Goal: Information Seeking & Learning: Check status

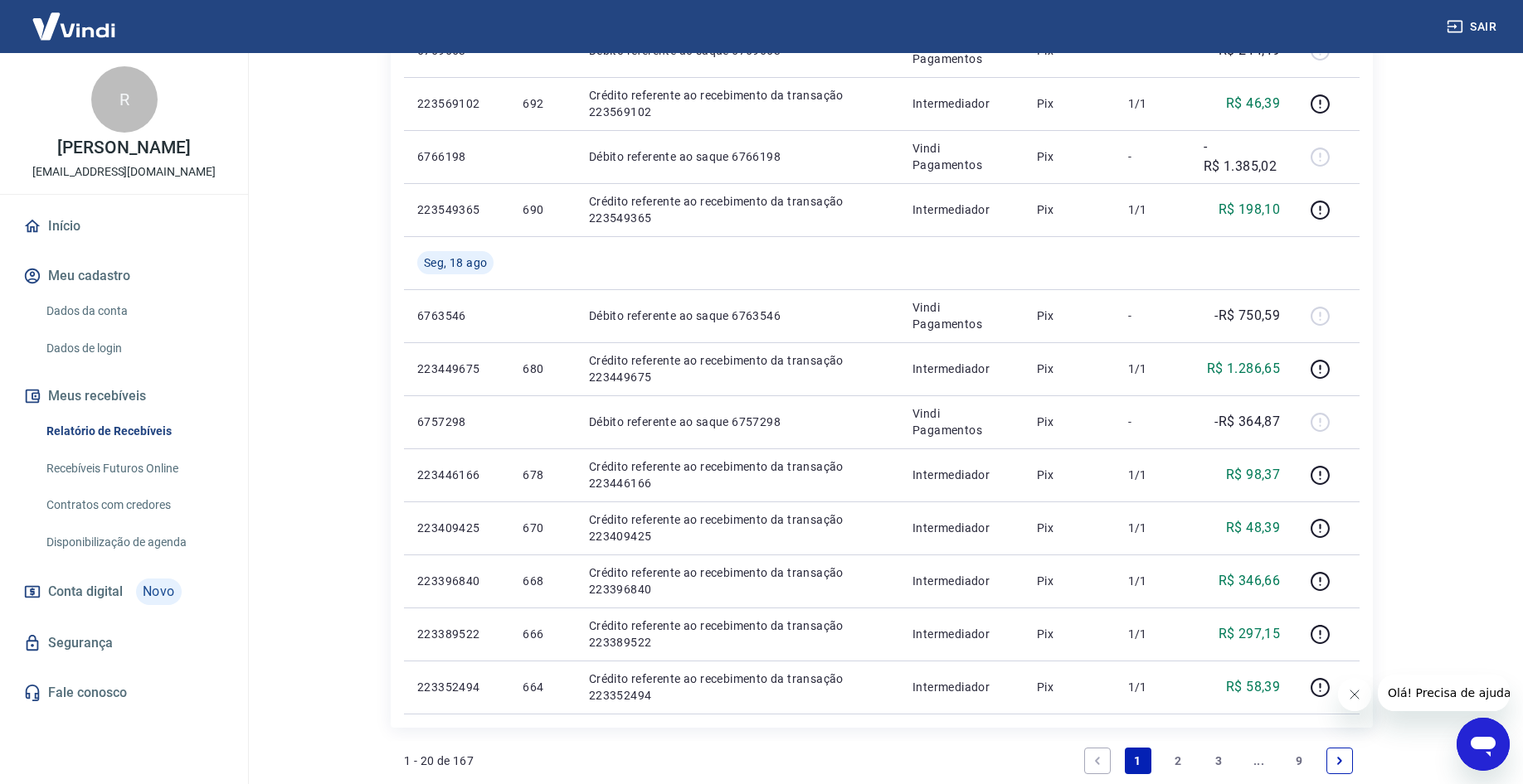
scroll to position [1047, 0]
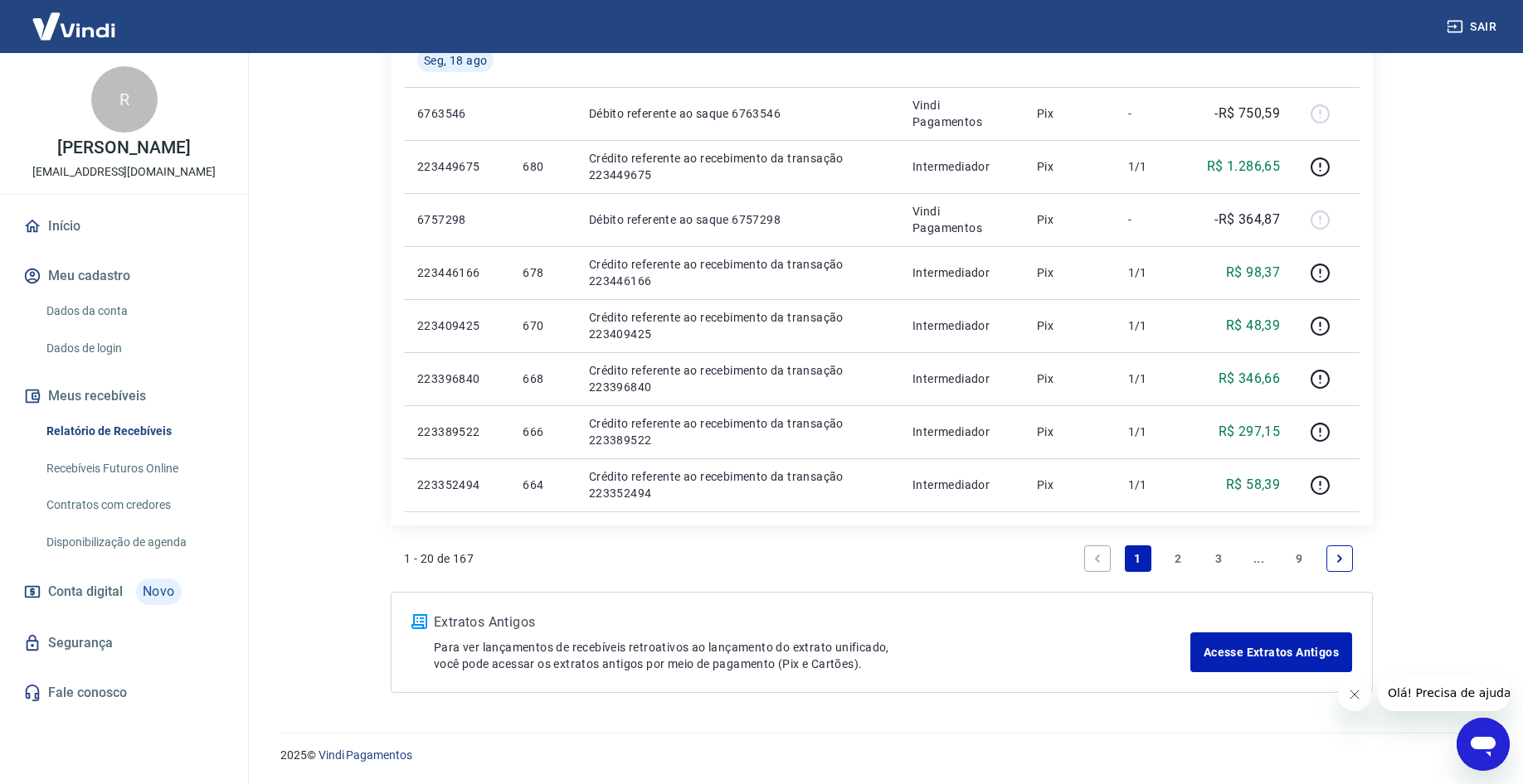
click at [1337, 552] on icon "Next page" at bounding box center [1339, 558] width 12 height 12
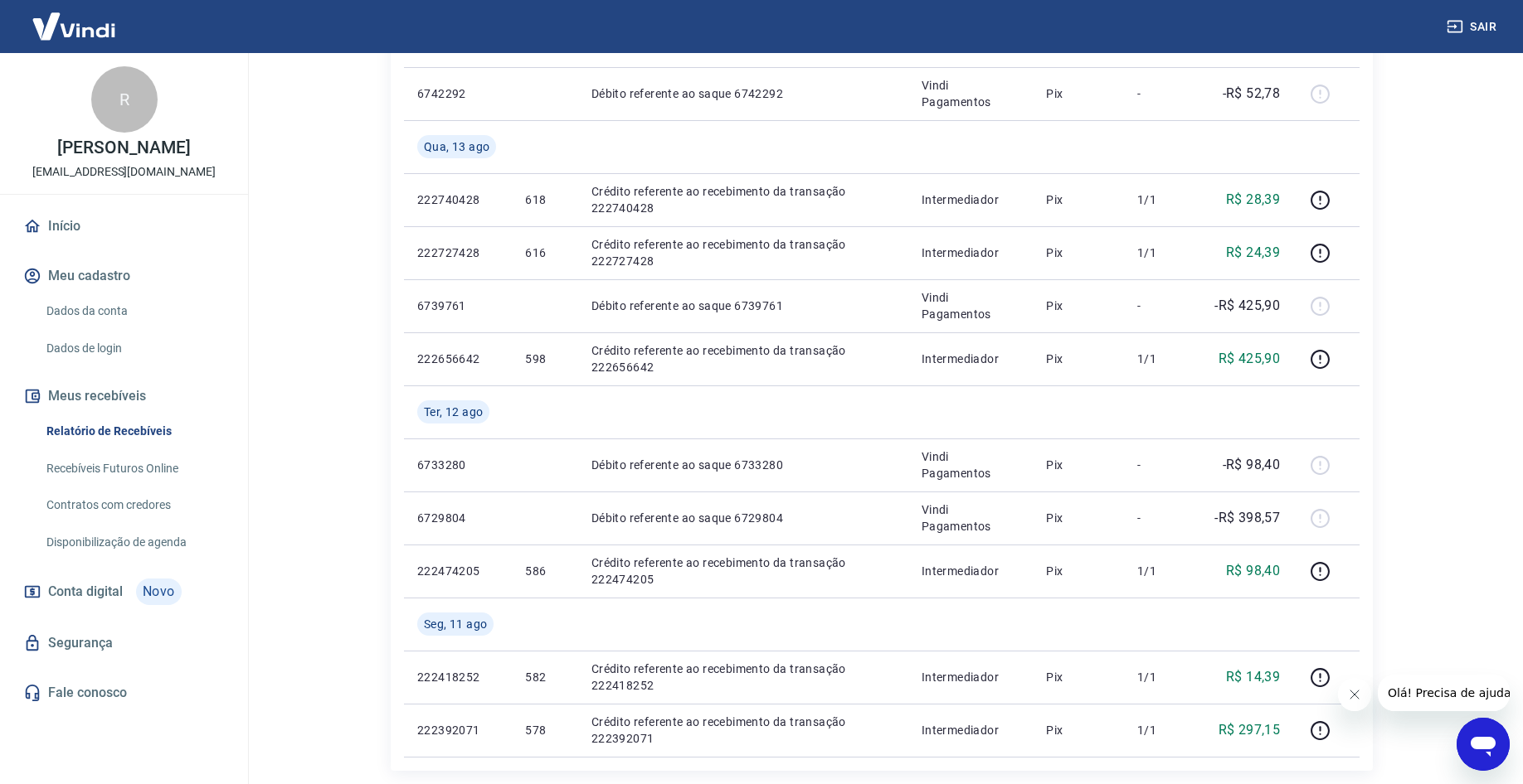
scroll to position [1260, 0]
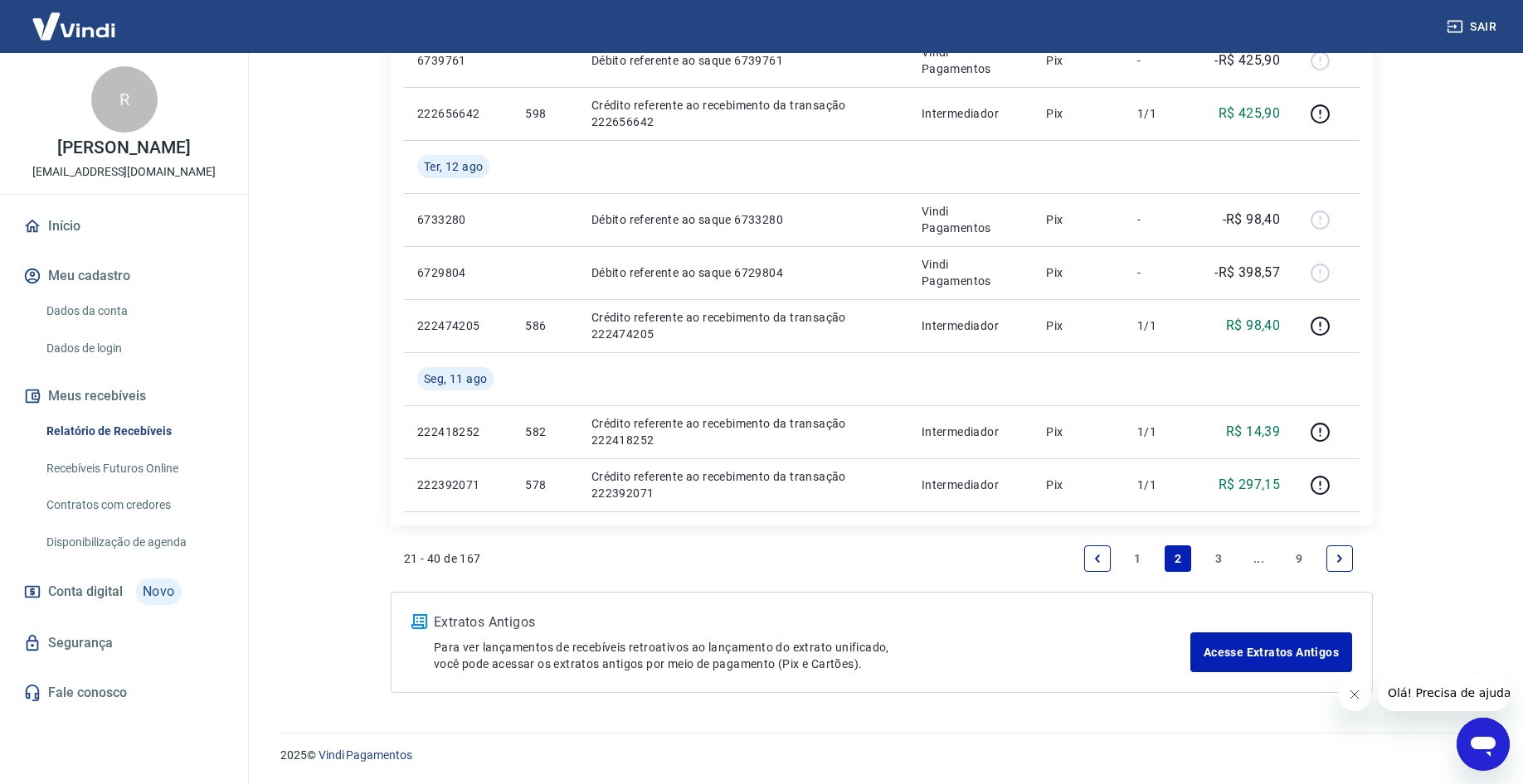
click at [1085, 560] on link "Previous page" at bounding box center [1097, 558] width 27 height 27
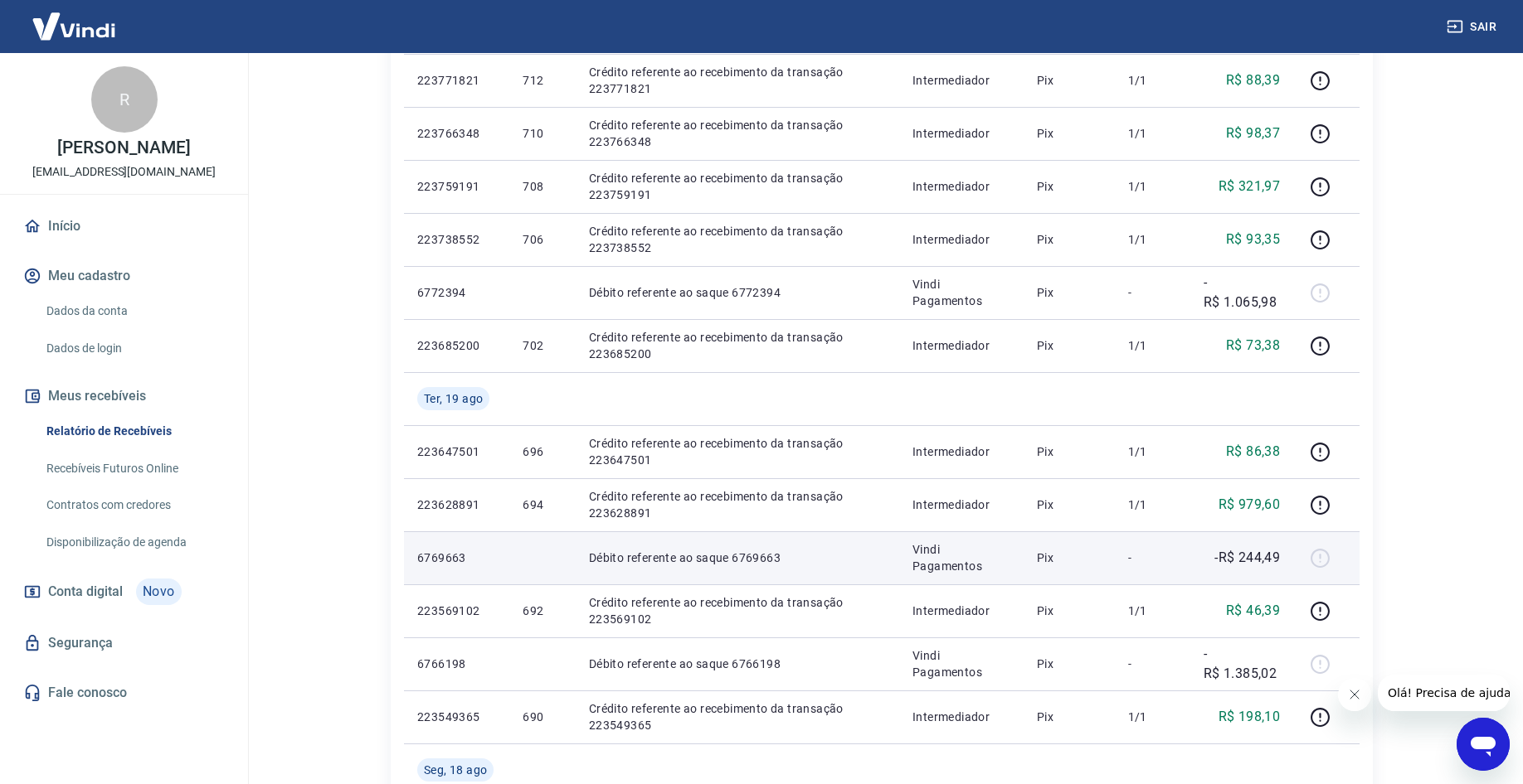
scroll to position [422, 0]
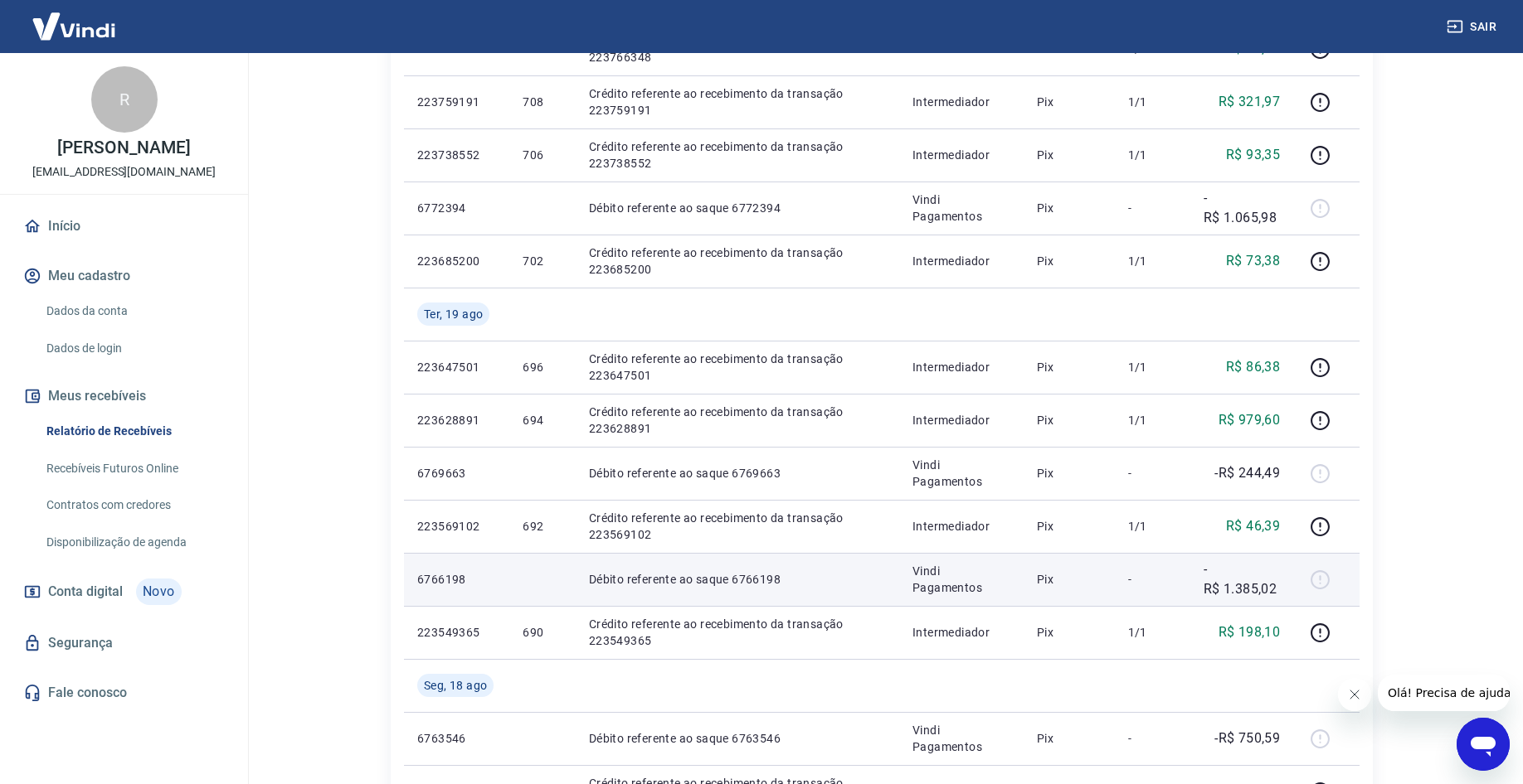
click at [1206, 576] on p "-R$ 1.385,02" at bounding box center [1241, 579] width 77 height 40
drag, startPoint x: 1206, startPoint y: 577, endPoint x: 1267, endPoint y: 582, distance: 61.2
click at [1267, 582] on p "-R$ 1.385,02" at bounding box center [1241, 579] width 77 height 40
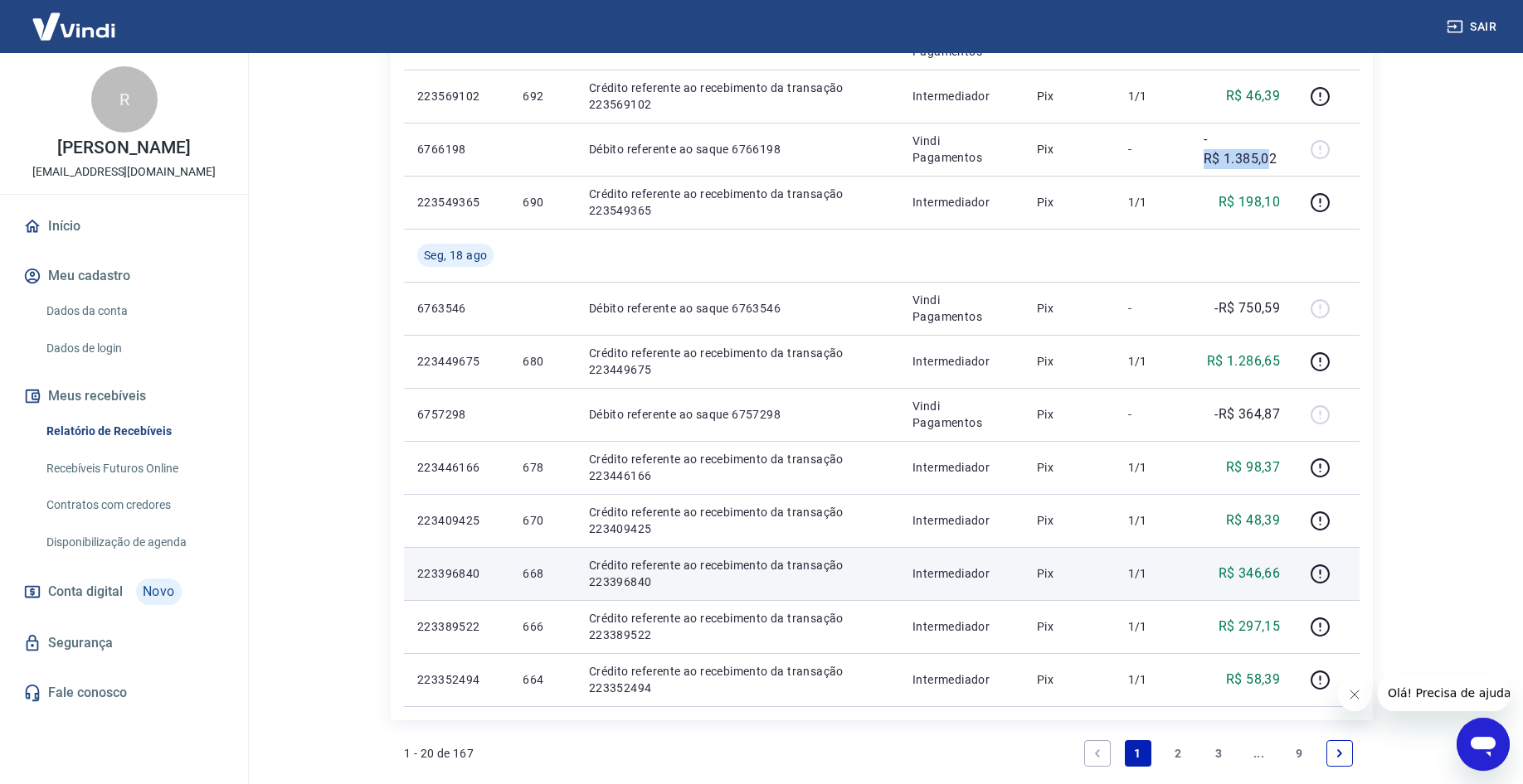
scroll to position [846, 0]
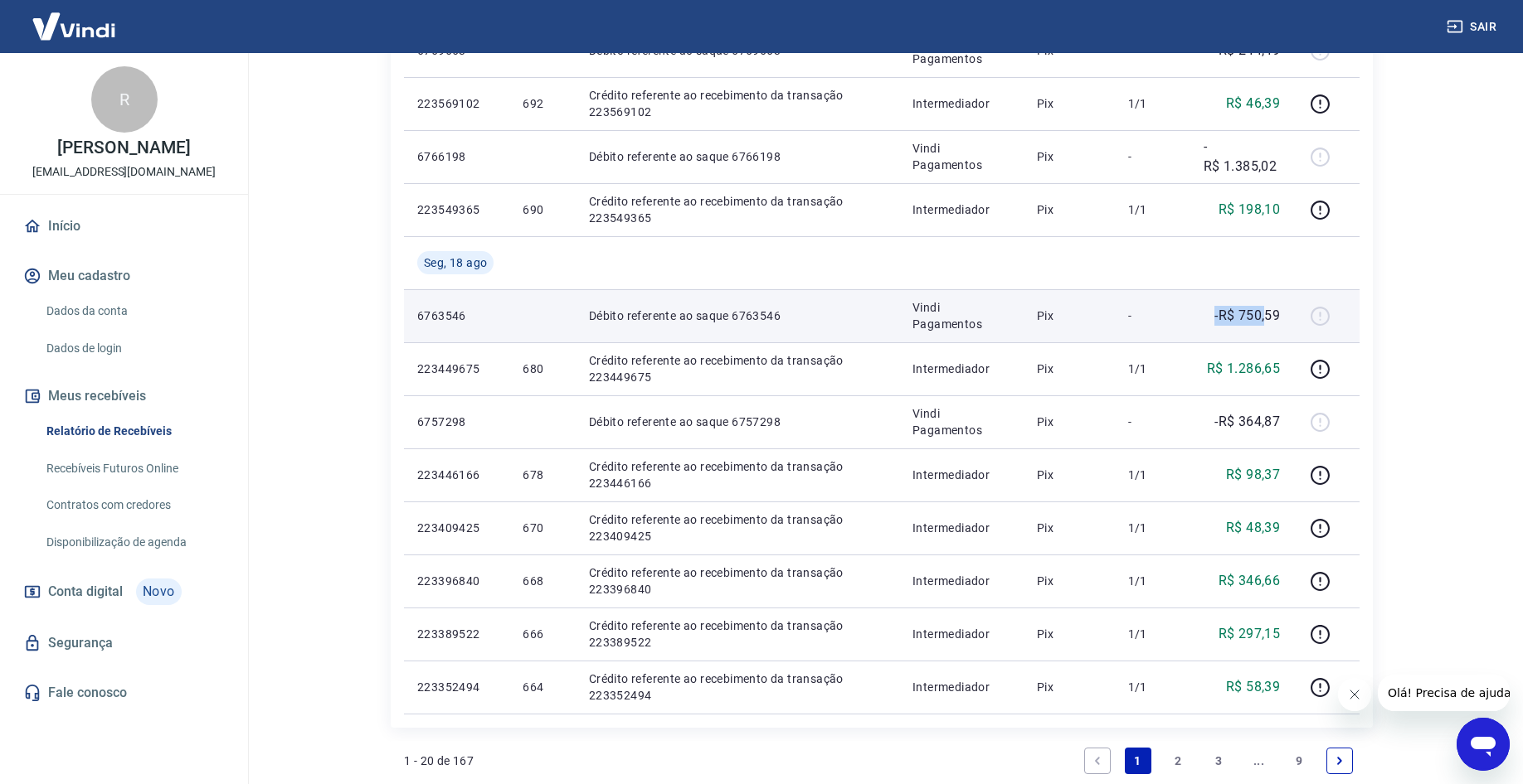
drag, startPoint x: 1208, startPoint y: 310, endPoint x: 1268, endPoint y: 314, distance: 60.1
click at [1268, 314] on div "-R$ 750,59" at bounding box center [1241, 316] width 77 height 20
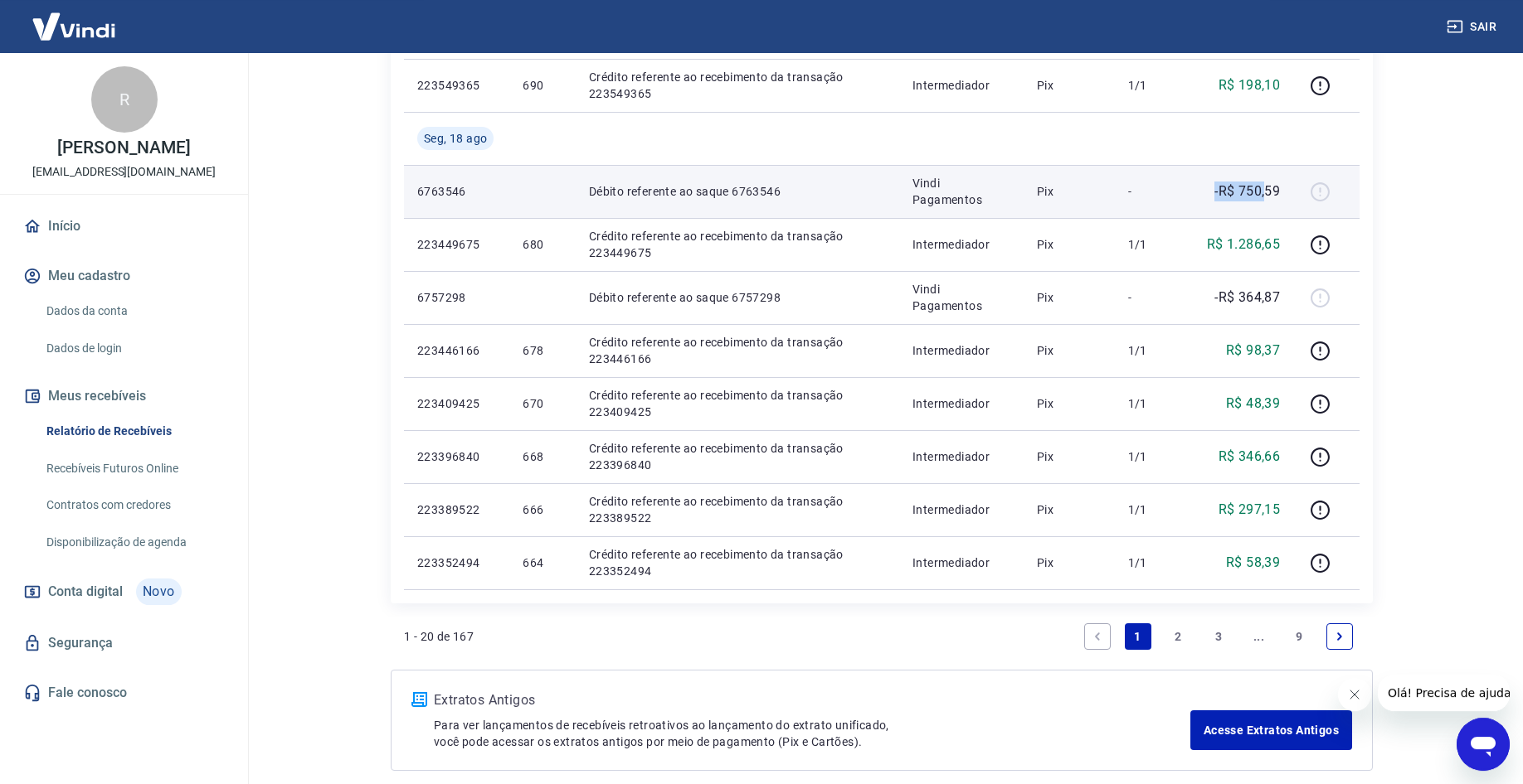
scroll to position [1015, 0]
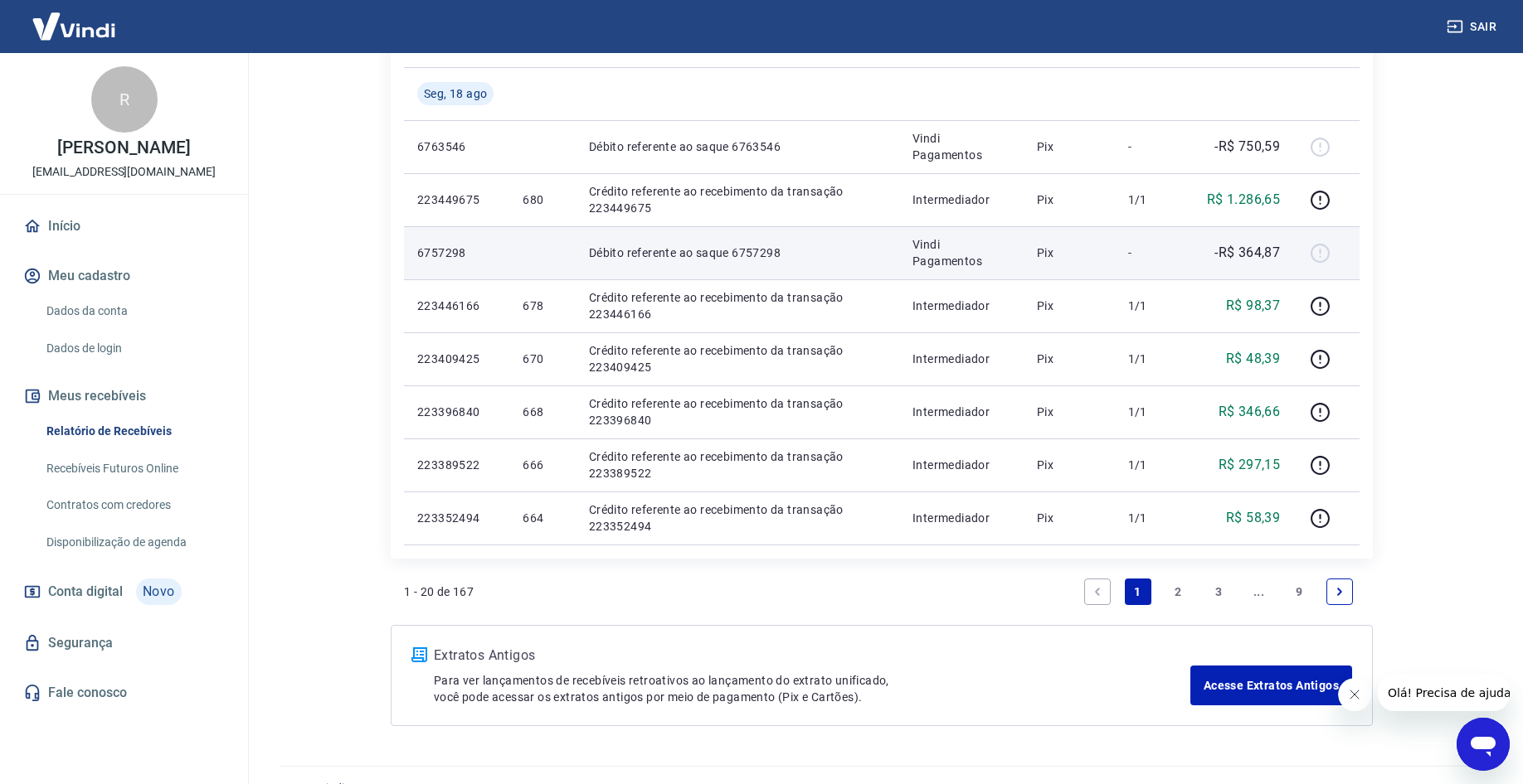
click at [1316, 257] on div at bounding box center [1326, 252] width 40 height 27
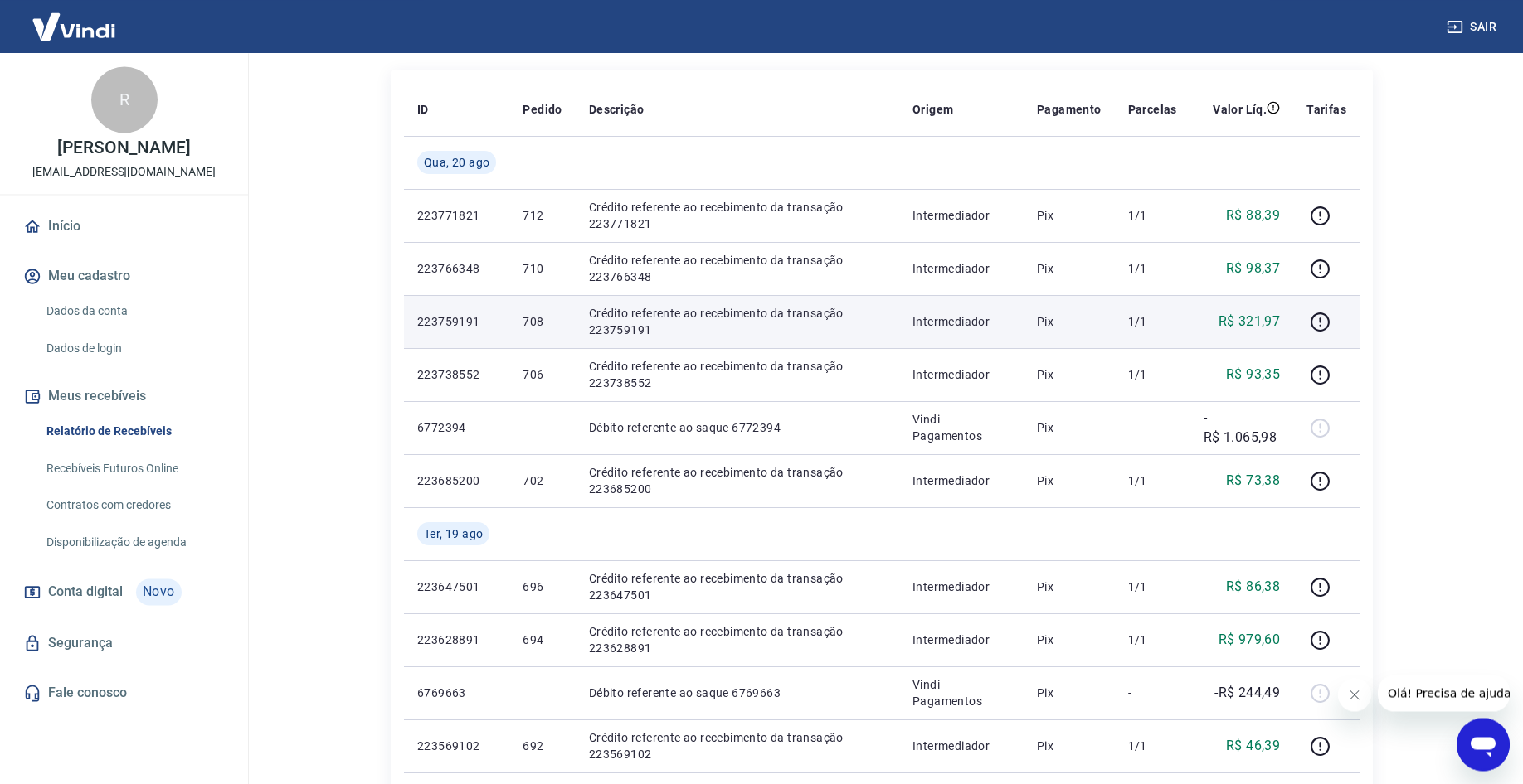
scroll to position [84, 0]
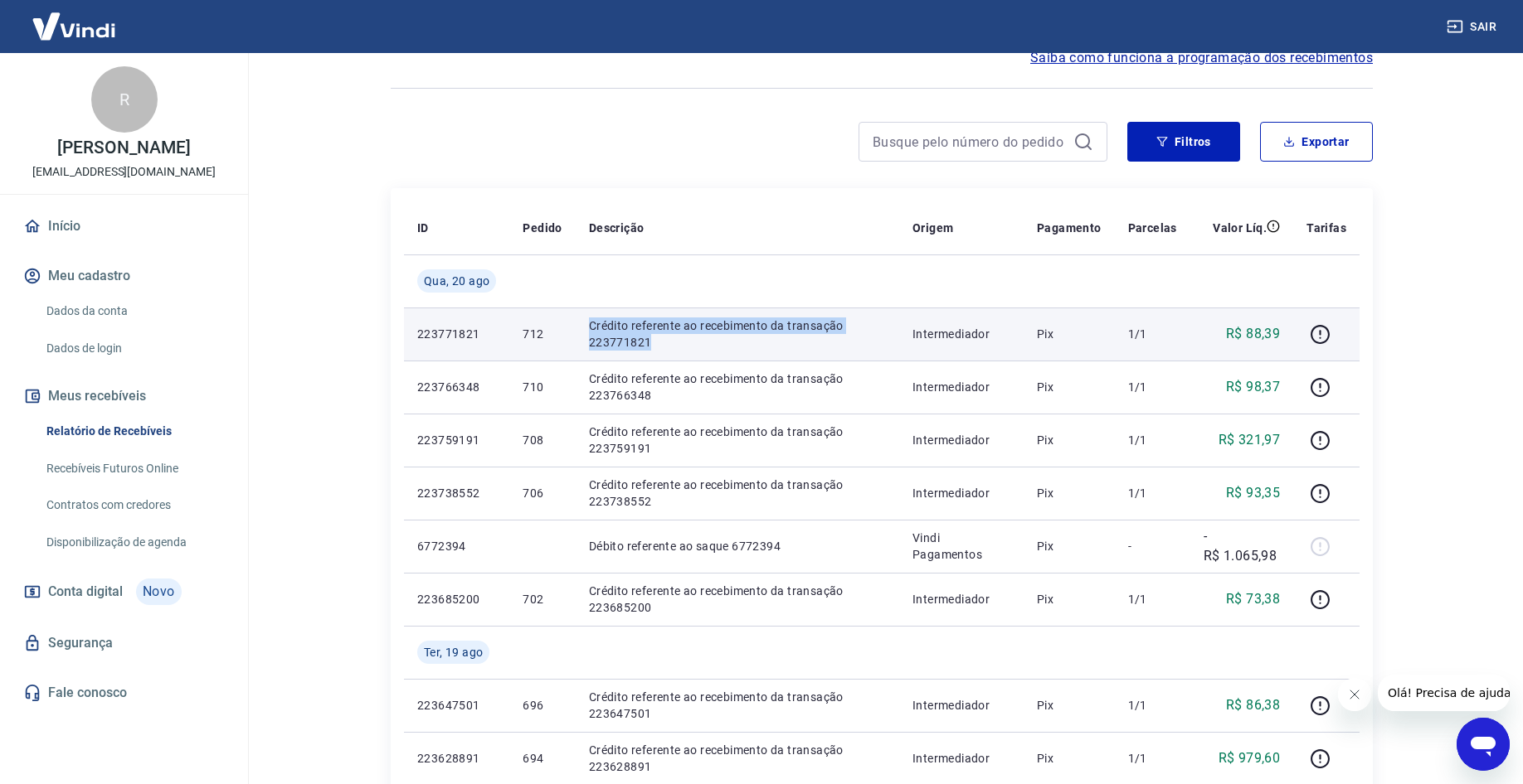
drag, startPoint x: 591, startPoint y: 324, endPoint x: 653, endPoint y: 352, distance: 68.0
click at [653, 352] on td "Crédito referente ao recebimento da transação 223771821" at bounding box center [737, 333] width 323 height 53
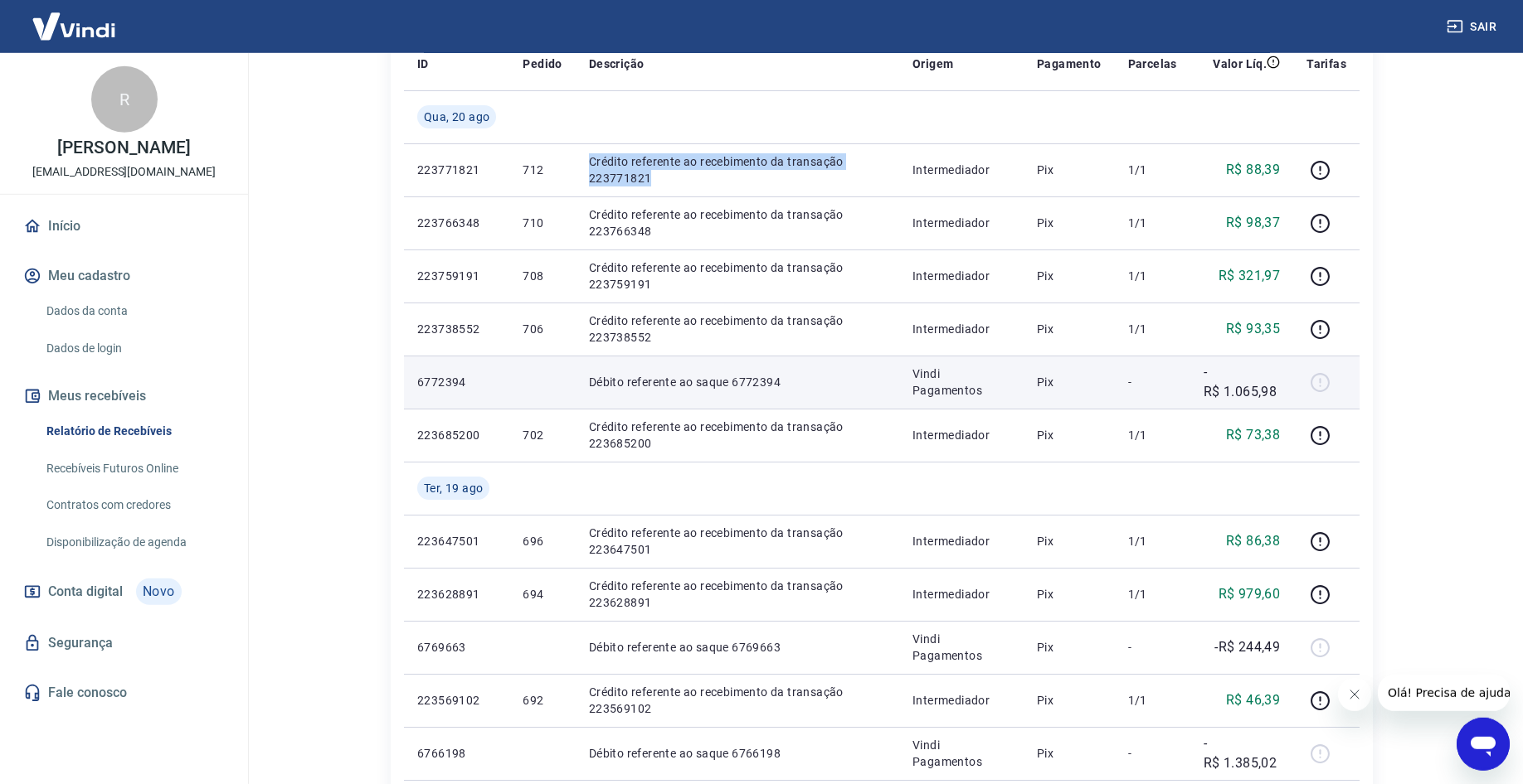
scroll to position [253, 0]
